Goal: Transaction & Acquisition: Book appointment/travel/reservation

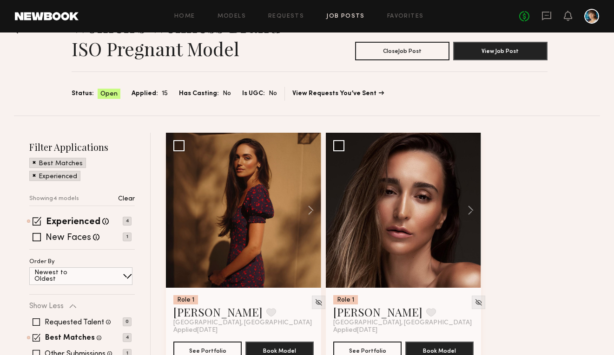
scroll to position [2, 0]
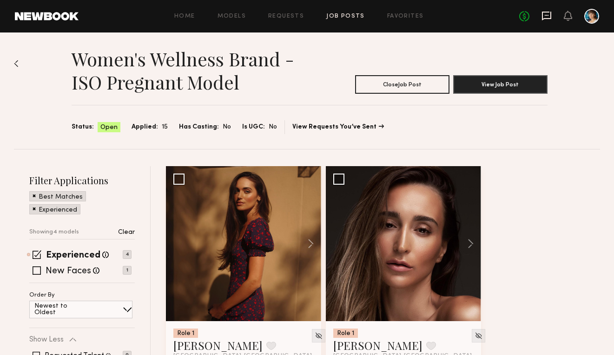
click at [542, 19] on icon at bounding box center [546, 16] width 9 height 9
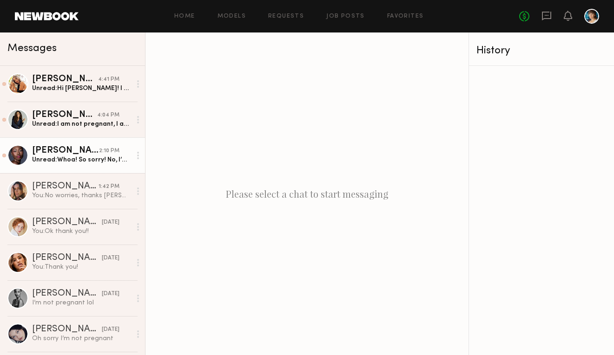
click at [108, 156] on div "Unread: Whoa! So sorry! No, I’m not. Thank you for reaching out. Good luck on t…" at bounding box center [81, 160] width 99 height 9
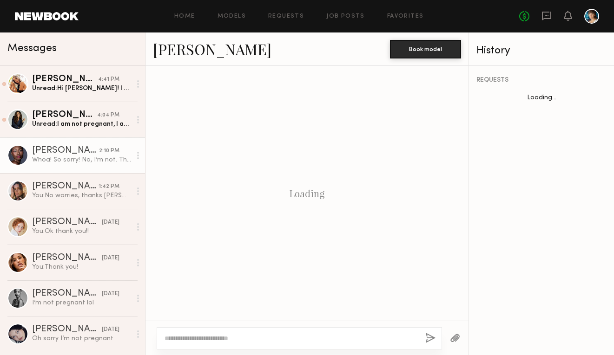
scroll to position [407, 0]
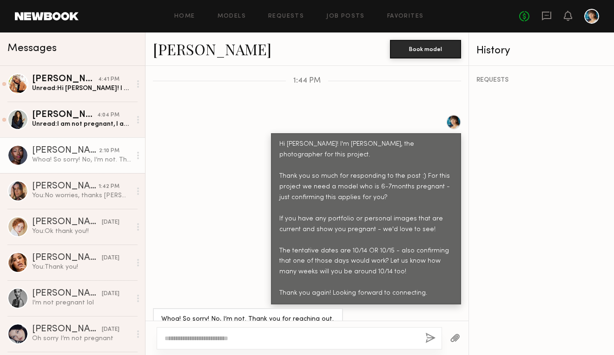
click at [210, 54] on link "[PERSON_NAME]" at bounding box center [212, 49] width 118 height 20
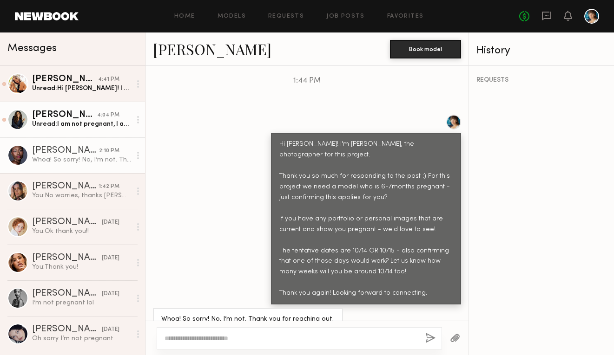
click at [73, 114] on div "[PERSON_NAME]" at bounding box center [64, 115] width 65 height 9
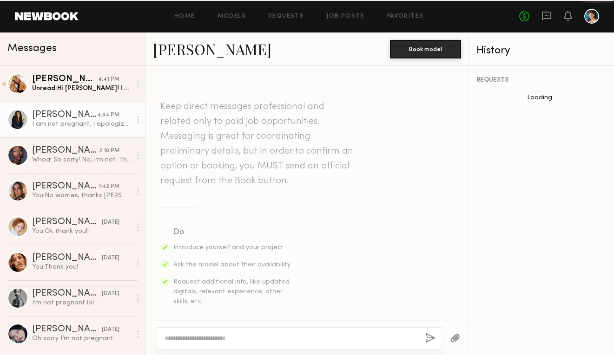
scroll to position [452, 0]
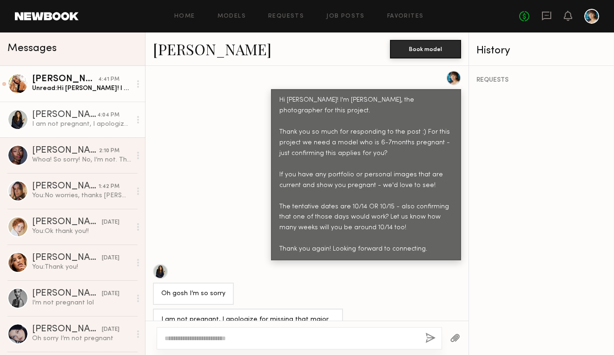
click at [78, 90] on div "Unread: Hi Shanley! I can confirm that I’m almost 7 months pregnant. I will be …" at bounding box center [81, 88] width 99 height 9
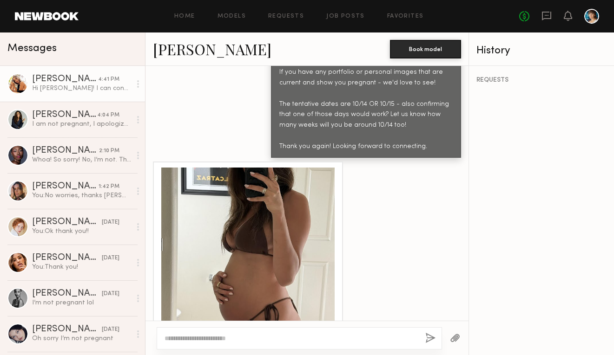
scroll to position [623, 0]
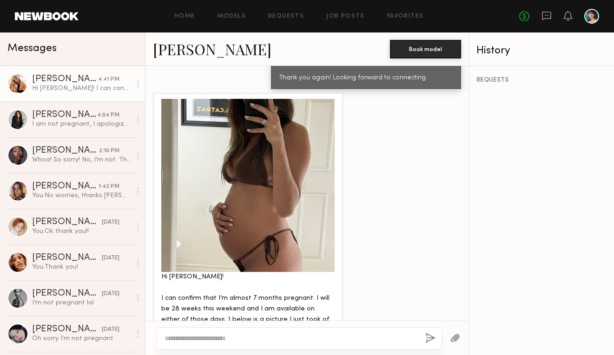
click at [272, 203] on div at bounding box center [247, 185] width 173 height 173
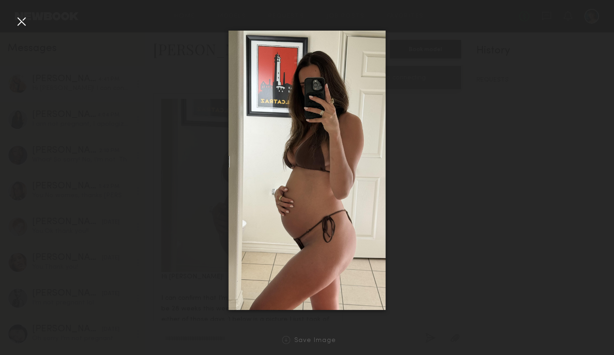
click at [22, 22] on div at bounding box center [21, 21] width 15 height 15
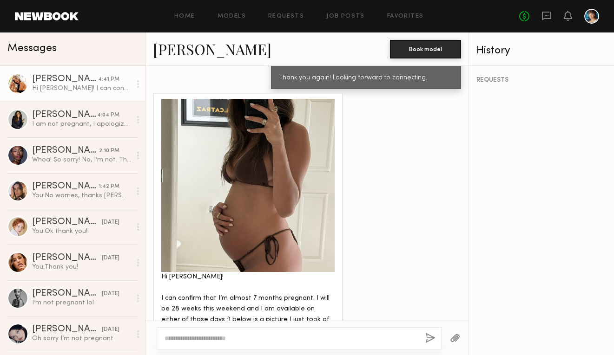
click at [255, 339] on textarea at bounding box center [290, 338] width 253 height 9
type textarea "*"
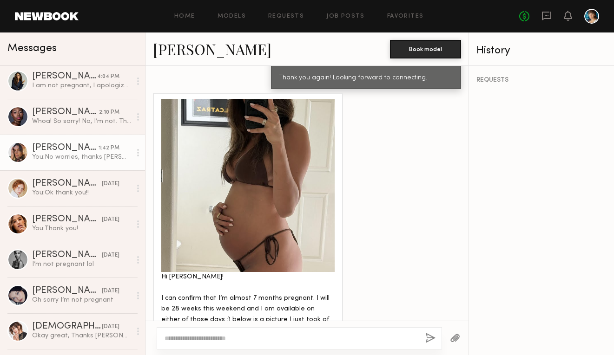
scroll to position [68, 0]
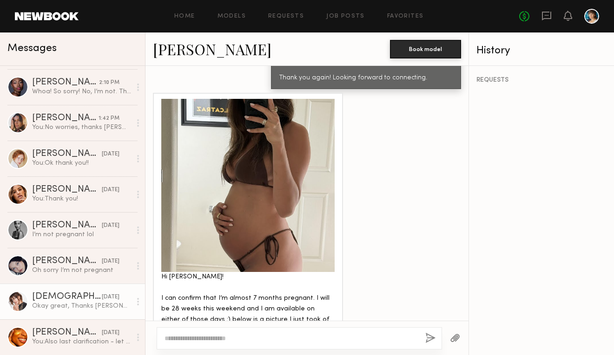
click at [75, 296] on div "[DEMOGRAPHIC_DATA][PERSON_NAME]" at bounding box center [67, 297] width 70 height 9
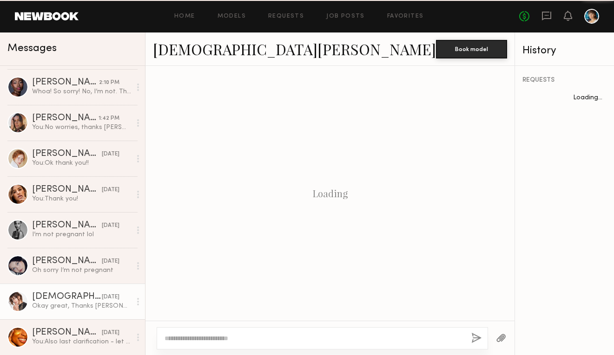
scroll to position [1203, 0]
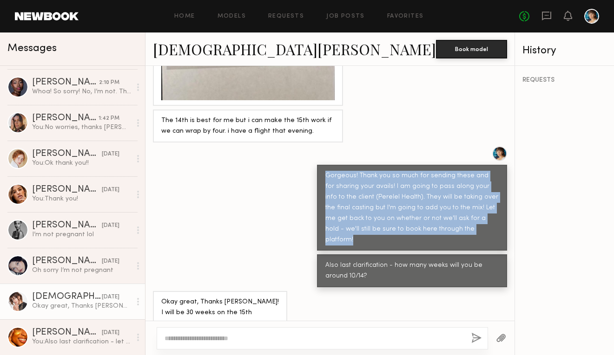
drag, startPoint x: 277, startPoint y: 174, endPoint x: 419, endPoint y: 229, distance: 153.1
click at [419, 229] on div "Gorgeous! Thank you so much for sending these and for sharing your avails! I am…" at bounding box center [412, 208] width 190 height 86
copy div "Gorgeous! Thank you so much for sending these and for sharing your avails! I am…"
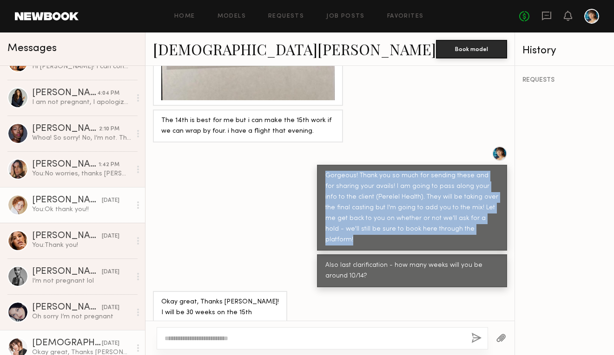
scroll to position [0, 0]
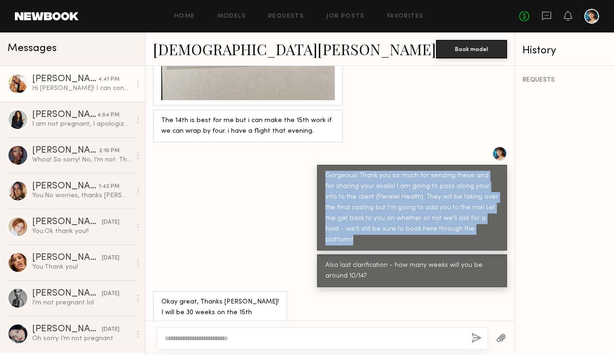
click at [83, 91] on div "Hi [PERSON_NAME]! I can confirm that I’m almost 7 months pregnant. I will be 28…" at bounding box center [81, 88] width 99 height 9
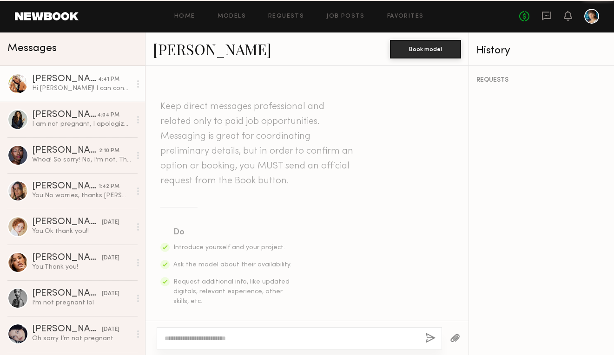
scroll to position [623, 0]
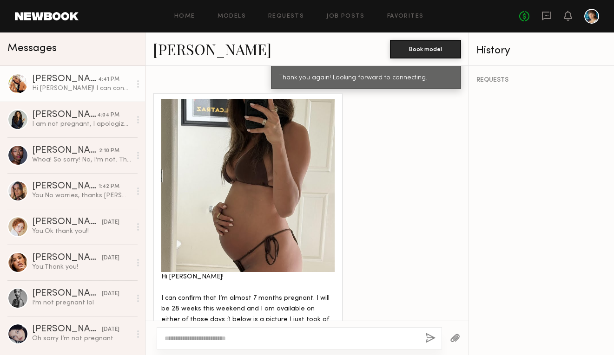
click at [214, 329] on div at bounding box center [299, 338] width 285 height 22
click at [217, 340] on textarea at bounding box center [290, 338] width 253 height 9
paste textarea "**********"
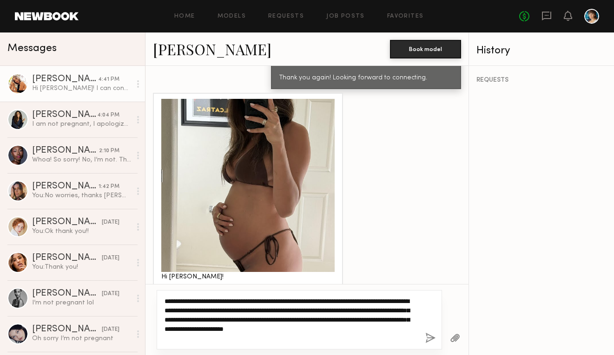
click at [299, 300] on textarea "**********" at bounding box center [290, 320] width 253 height 46
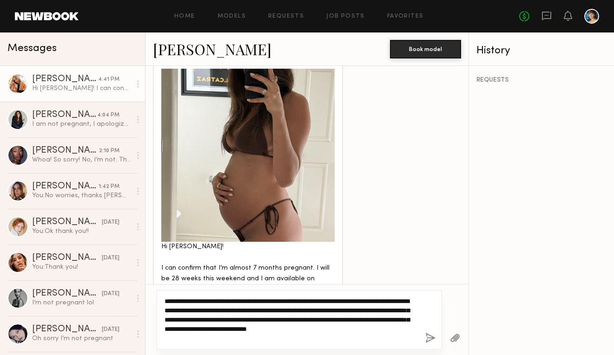
scroll to position [659, 0]
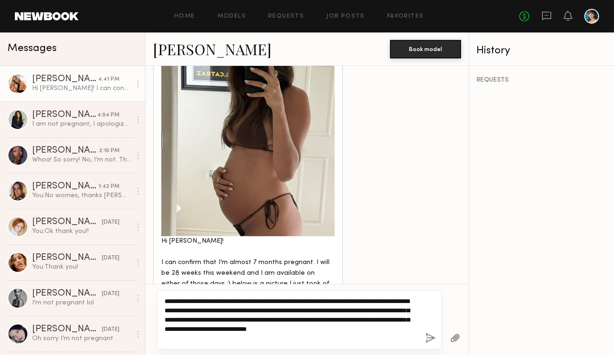
click at [205, 313] on textarea "**********" at bounding box center [290, 320] width 253 height 46
drag, startPoint x: 368, startPoint y: 309, endPoint x: 322, endPoint y: 309, distance: 46.5
click at [322, 309] on textarea "**********" at bounding box center [290, 320] width 253 height 46
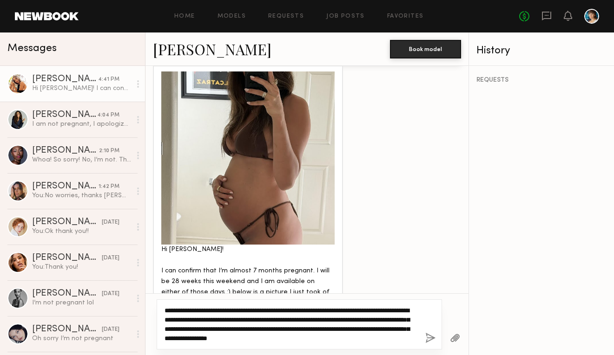
click at [403, 337] on textarea "**********" at bounding box center [290, 324] width 253 height 37
type textarea "**********"
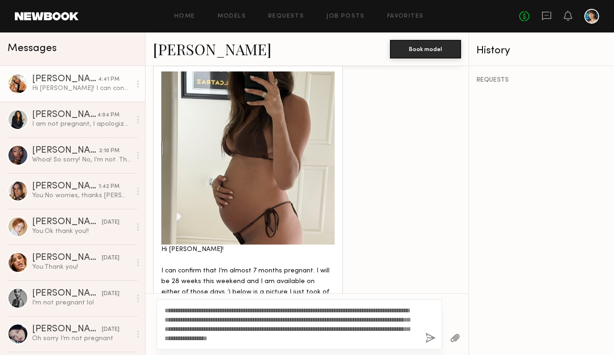
click at [428, 337] on button "button" at bounding box center [430, 339] width 10 height 12
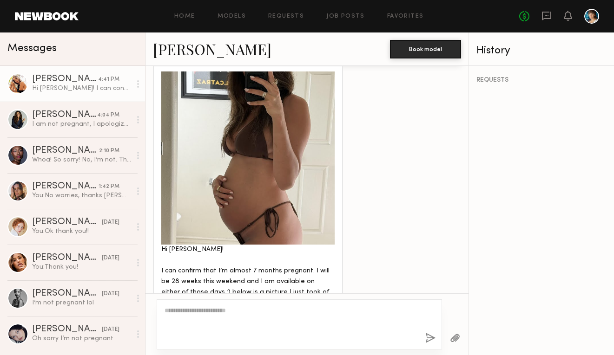
scroll to position [792, 0]
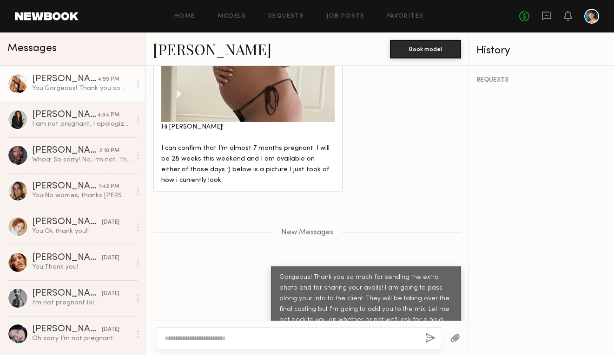
click at [206, 54] on link "[PERSON_NAME]" at bounding box center [212, 49] width 118 height 20
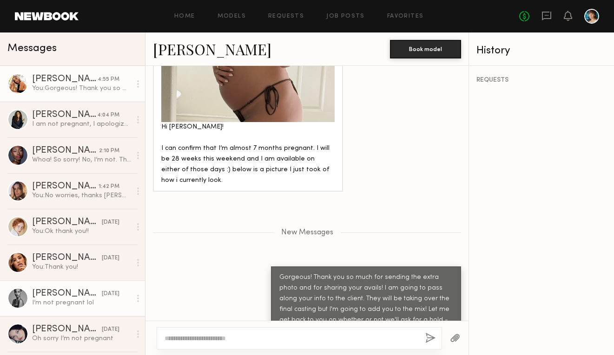
scroll to position [68, 0]
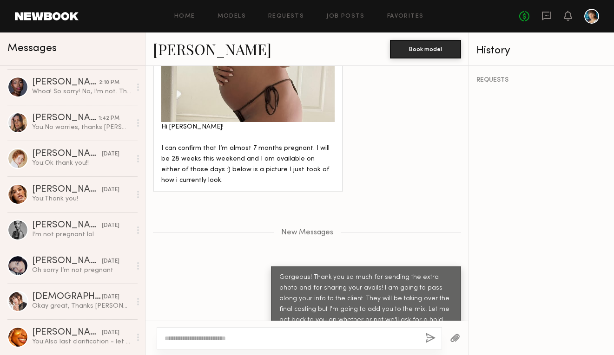
click at [281, 21] on div "Home Models Requests Job Posts Favorites Sign Out No fees up to $5,000" at bounding box center [339, 16] width 520 height 15
click at [285, 12] on div "Home Models Requests Job Posts Favorites Sign Out No fees up to $5,000" at bounding box center [339, 16] width 520 height 15
click at [284, 17] on link "Requests" at bounding box center [286, 16] width 36 height 6
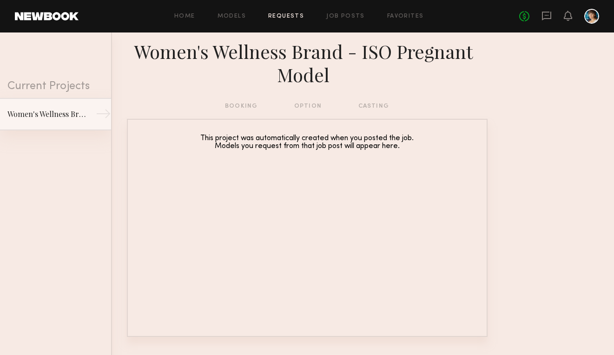
click at [82, 107] on link "Women's Wellness Brand - ISO Pregnant Model →" at bounding box center [55, 114] width 111 height 33
click at [64, 117] on div "Women's Wellness Brand - ISO Pregnant Model" at bounding box center [47, 114] width 81 height 11
click at [327, 14] on link "Job Posts" at bounding box center [345, 16] width 39 height 6
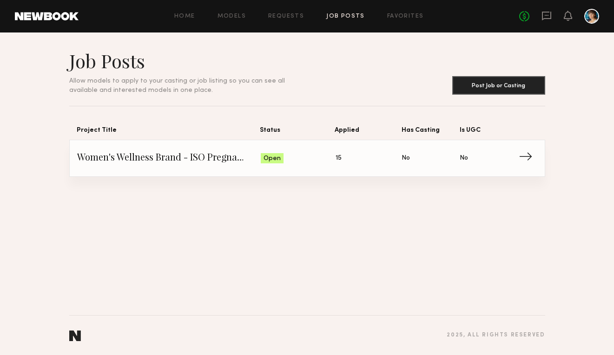
click at [226, 162] on span "Women's Wellness Brand - ISO Pregnant Model" at bounding box center [169, 158] width 184 height 14
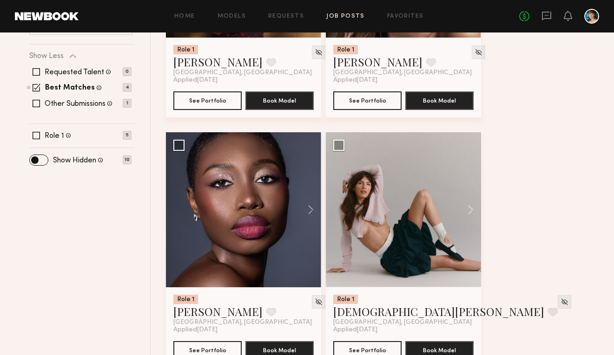
scroll to position [313, 0]
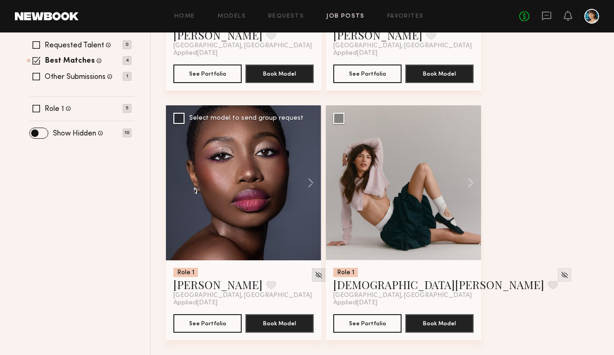
click at [312, 272] on div at bounding box center [318, 274] width 13 height 13
click at [314, 275] on img at bounding box center [318, 275] width 8 height 8
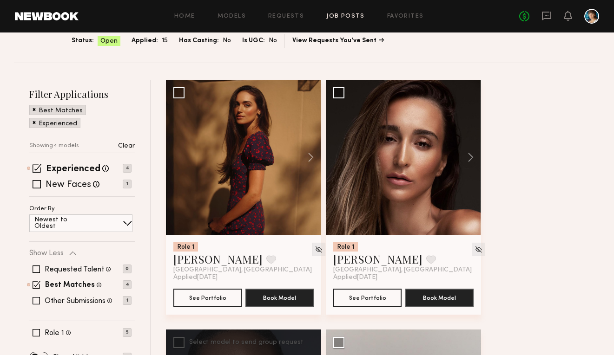
scroll to position [64, 0]
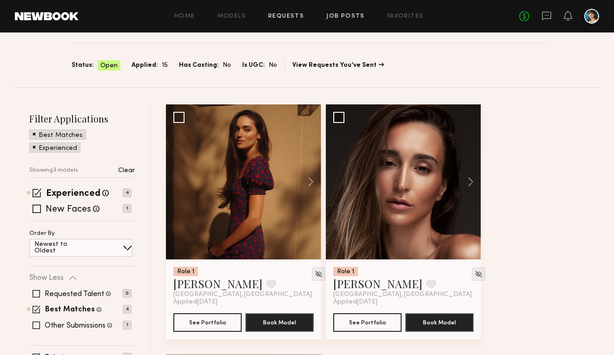
click at [292, 15] on link "Requests" at bounding box center [286, 16] width 36 height 6
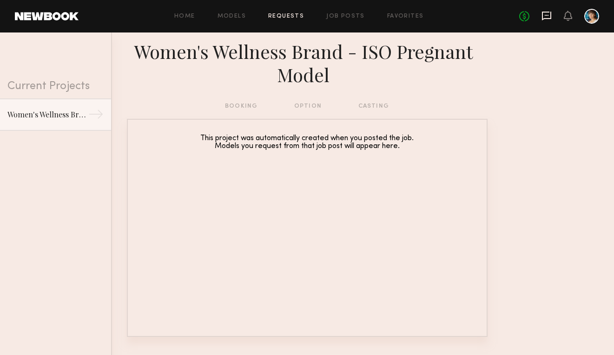
click at [542, 19] on icon at bounding box center [546, 16] width 9 height 9
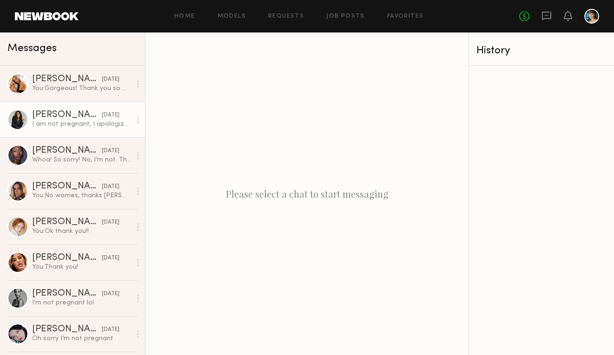
click at [87, 126] on div "I am not pregnant, I apologize for missing that major detail!" at bounding box center [81, 124] width 99 height 9
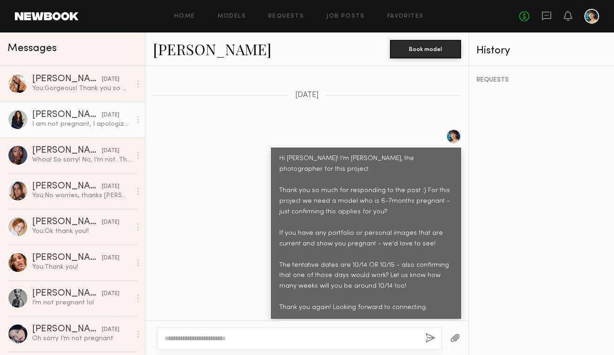
scroll to position [452, 0]
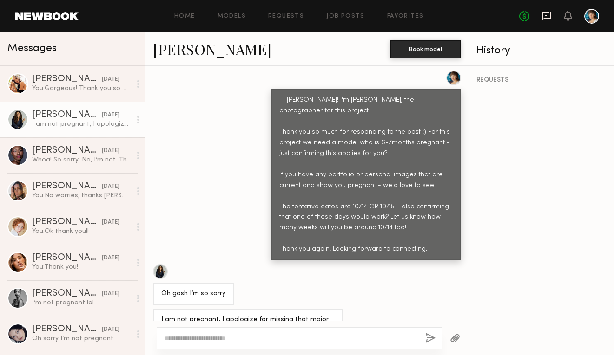
click at [547, 15] on icon at bounding box center [546, 15] width 4 height 1
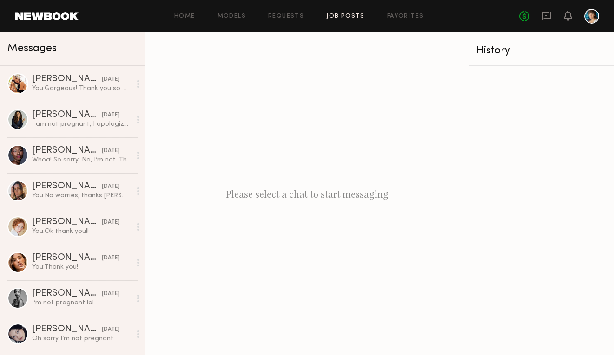
click at [335, 15] on link "Job Posts" at bounding box center [345, 16] width 39 height 6
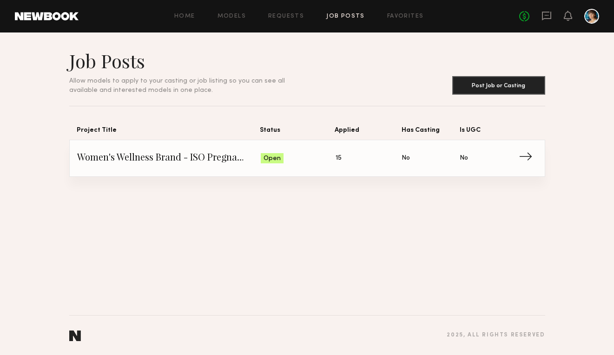
click at [188, 160] on span "Women's Wellness Brand - ISO Pregnant Model" at bounding box center [169, 158] width 184 height 14
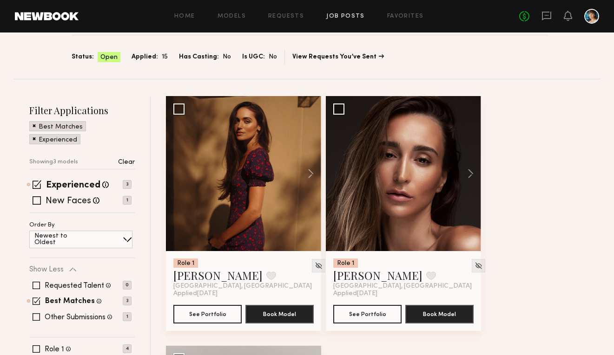
scroll to position [135, 0]
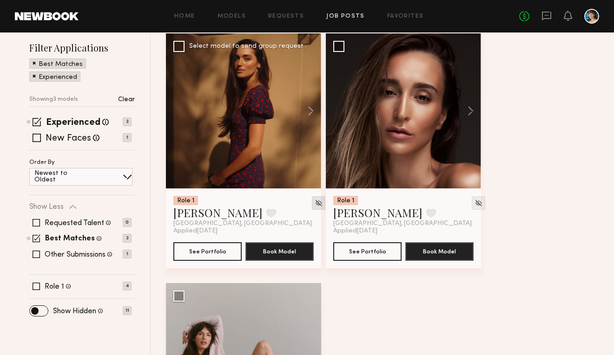
click at [314, 202] on img at bounding box center [318, 203] width 8 height 8
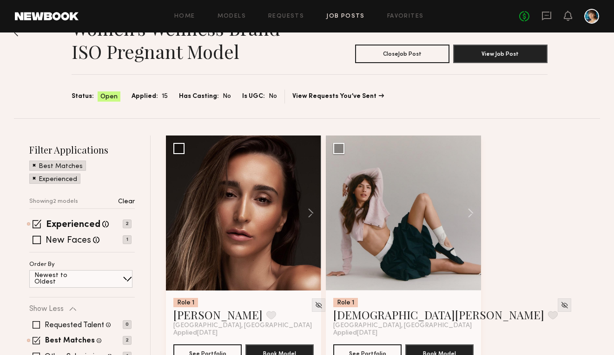
scroll to position [0, 0]
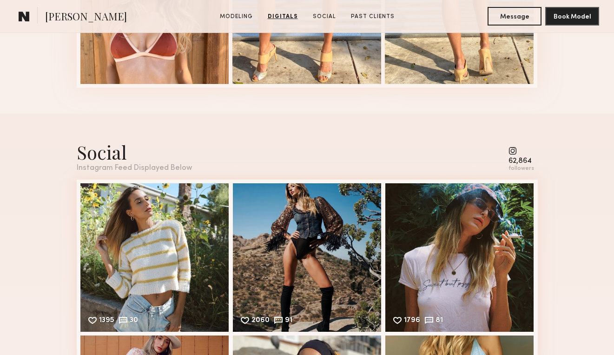
scroll to position [1247, 0]
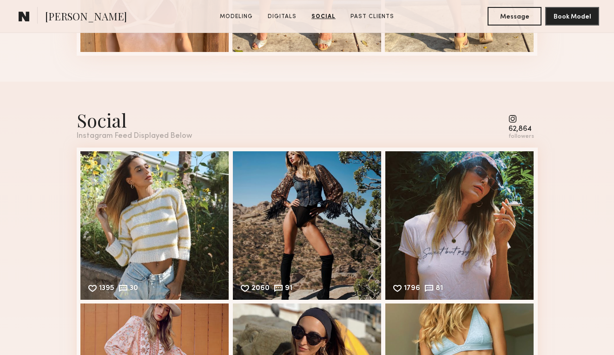
click at [516, 124] on div "62,864 followers" at bounding box center [521, 128] width 26 height 26
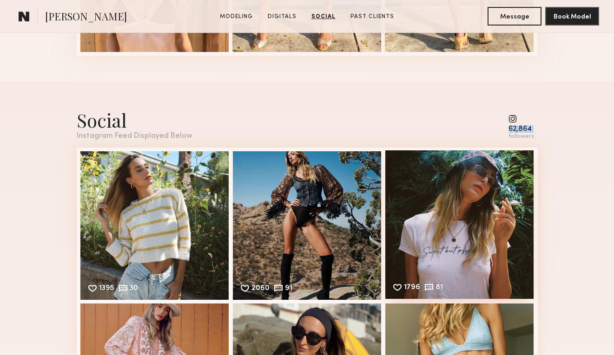
click at [503, 214] on div "1796 81 Likes & comments displayed to show model’s engagement" at bounding box center [459, 225] width 149 height 149
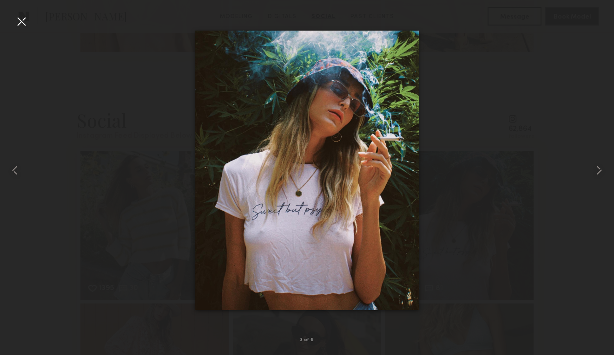
click at [458, 113] on div at bounding box center [307, 170] width 614 height 311
click at [18, 26] on div at bounding box center [21, 21] width 15 height 15
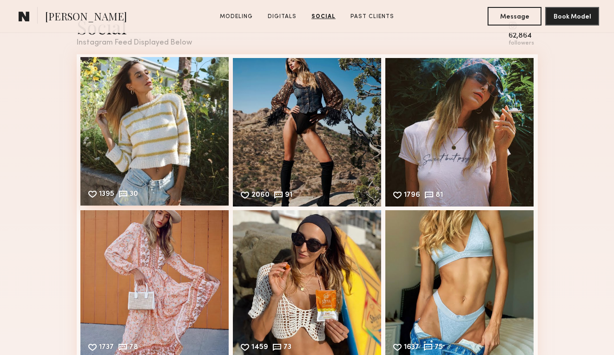
scroll to position [1351, 0]
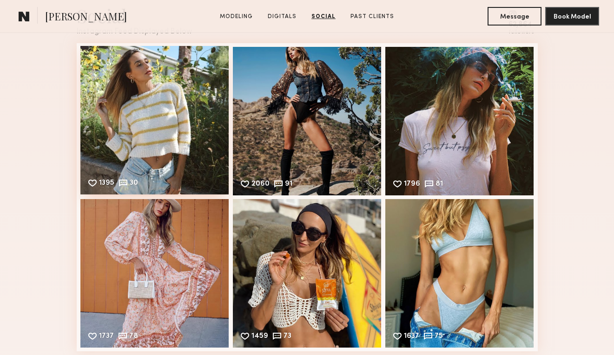
click at [139, 144] on div "1395 30 Likes & comments displayed to show model’s engagement" at bounding box center [154, 120] width 149 height 149
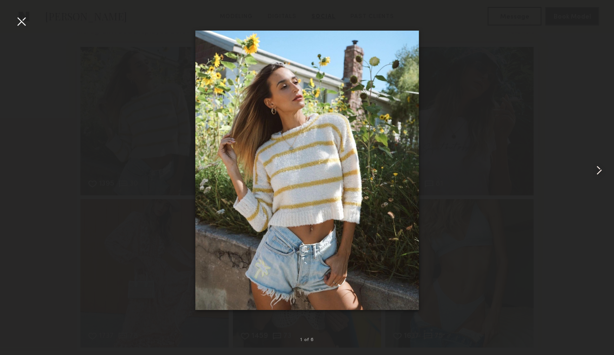
click at [426, 116] on div at bounding box center [307, 170] width 614 height 311
click at [20, 22] on div at bounding box center [21, 21] width 15 height 15
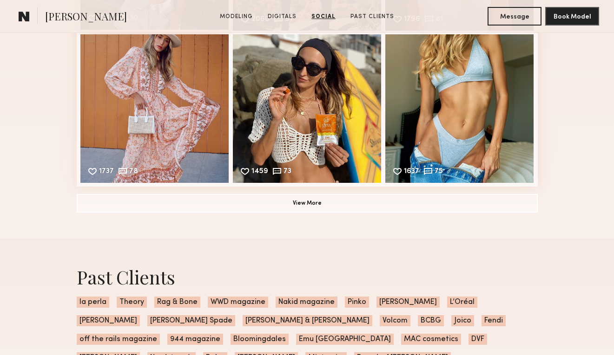
scroll to position [1509, 0]
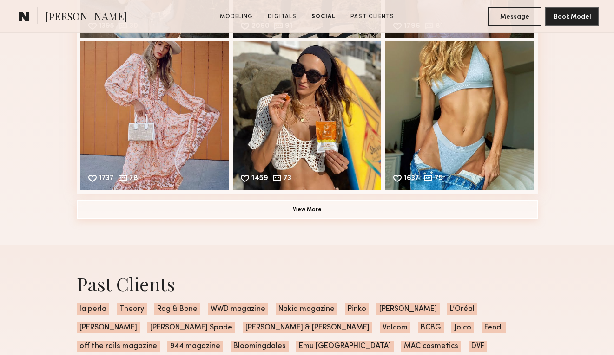
click at [230, 217] on button "View More" at bounding box center [307, 210] width 461 height 19
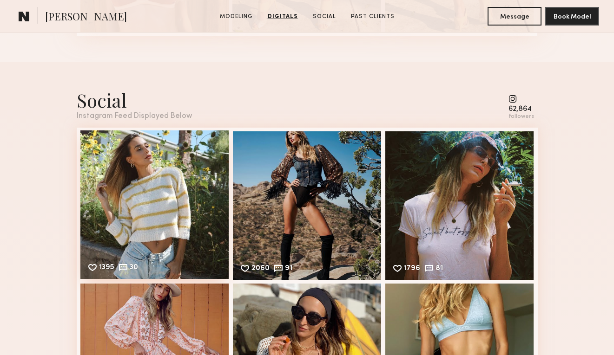
scroll to position [1284, 0]
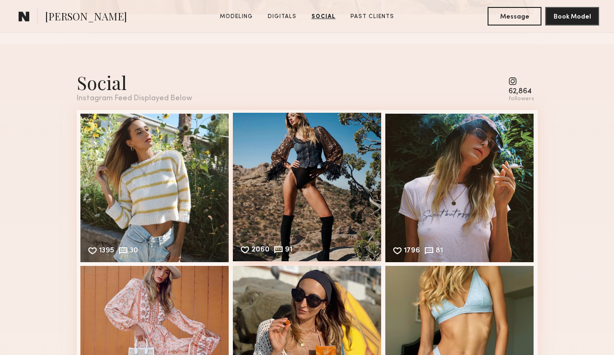
click at [300, 185] on div "2060 91 Likes & comments displayed to show model’s engagement" at bounding box center [307, 187] width 149 height 149
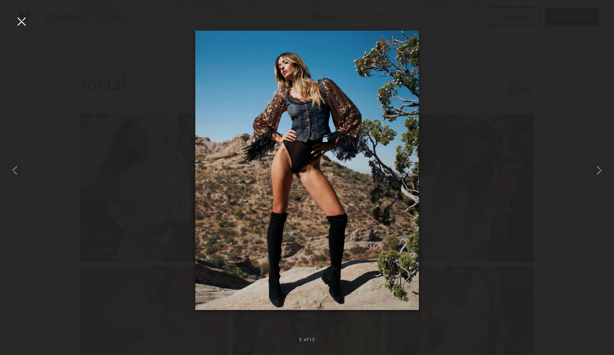
click at [478, 208] on div at bounding box center [307, 170] width 614 height 311
click at [21, 21] on div at bounding box center [21, 21] width 15 height 15
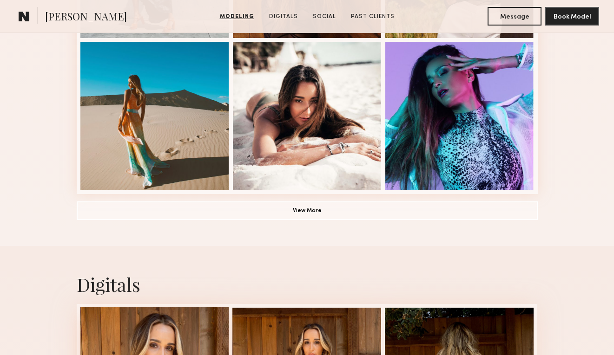
scroll to position [689, 0]
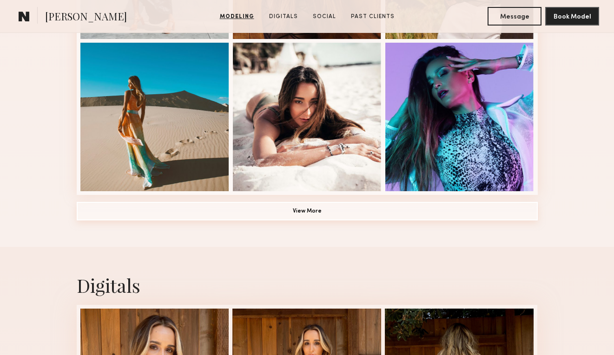
click at [263, 214] on button "View More" at bounding box center [307, 211] width 461 height 19
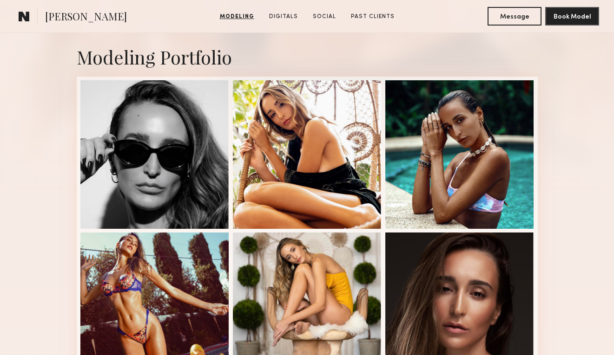
scroll to position [193, 0]
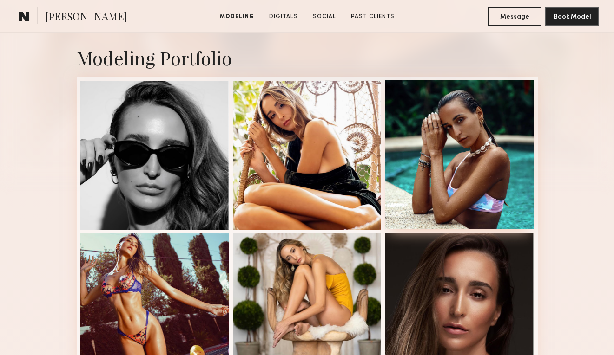
click at [451, 150] on div at bounding box center [459, 154] width 149 height 149
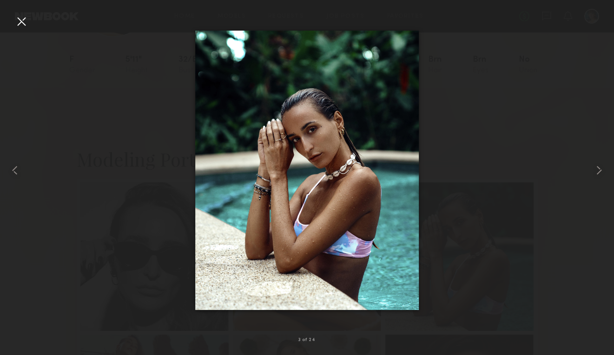
scroll to position [46, 0]
click at [144, 136] on div at bounding box center [307, 170] width 614 height 311
click at [19, 23] on div at bounding box center [21, 21] width 15 height 15
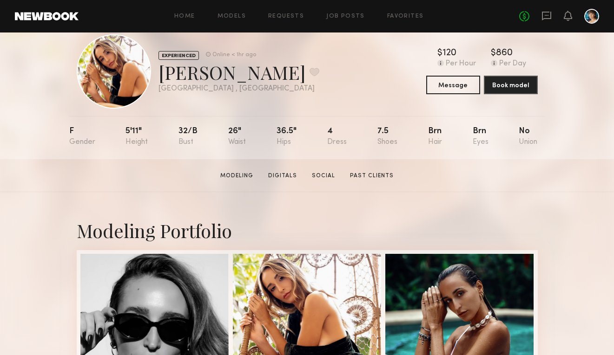
scroll to position [25, 0]
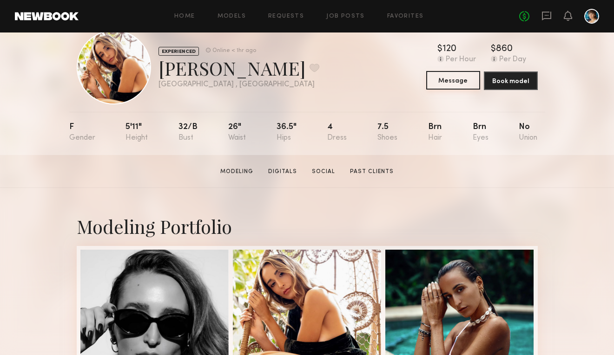
click at [440, 75] on button "Message" at bounding box center [453, 80] width 54 height 19
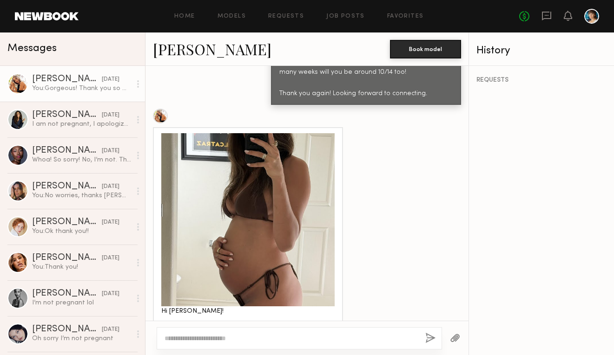
scroll to position [606, 0]
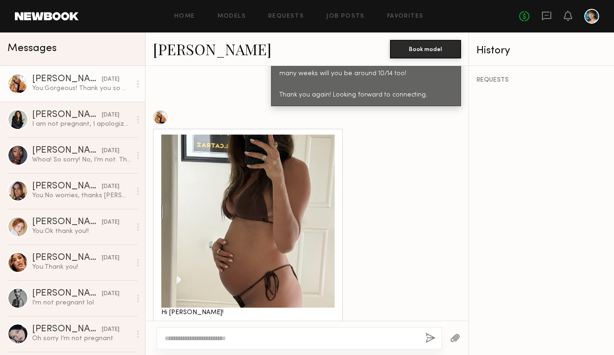
click at [277, 202] on div at bounding box center [247, 221] width 173 height 173
